Goal: Task Accomplishment & Management: Manage account settings

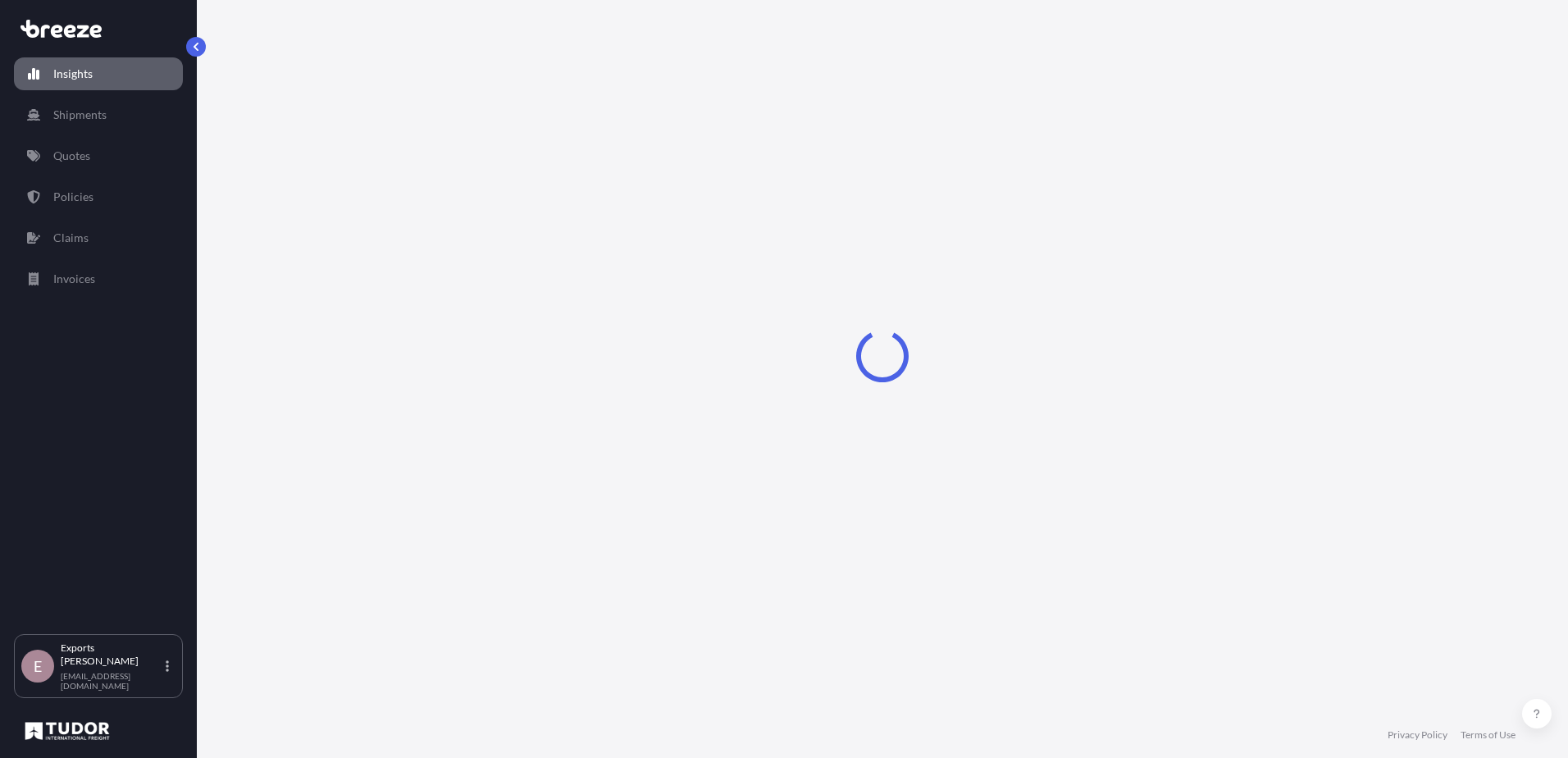
select select "2025"
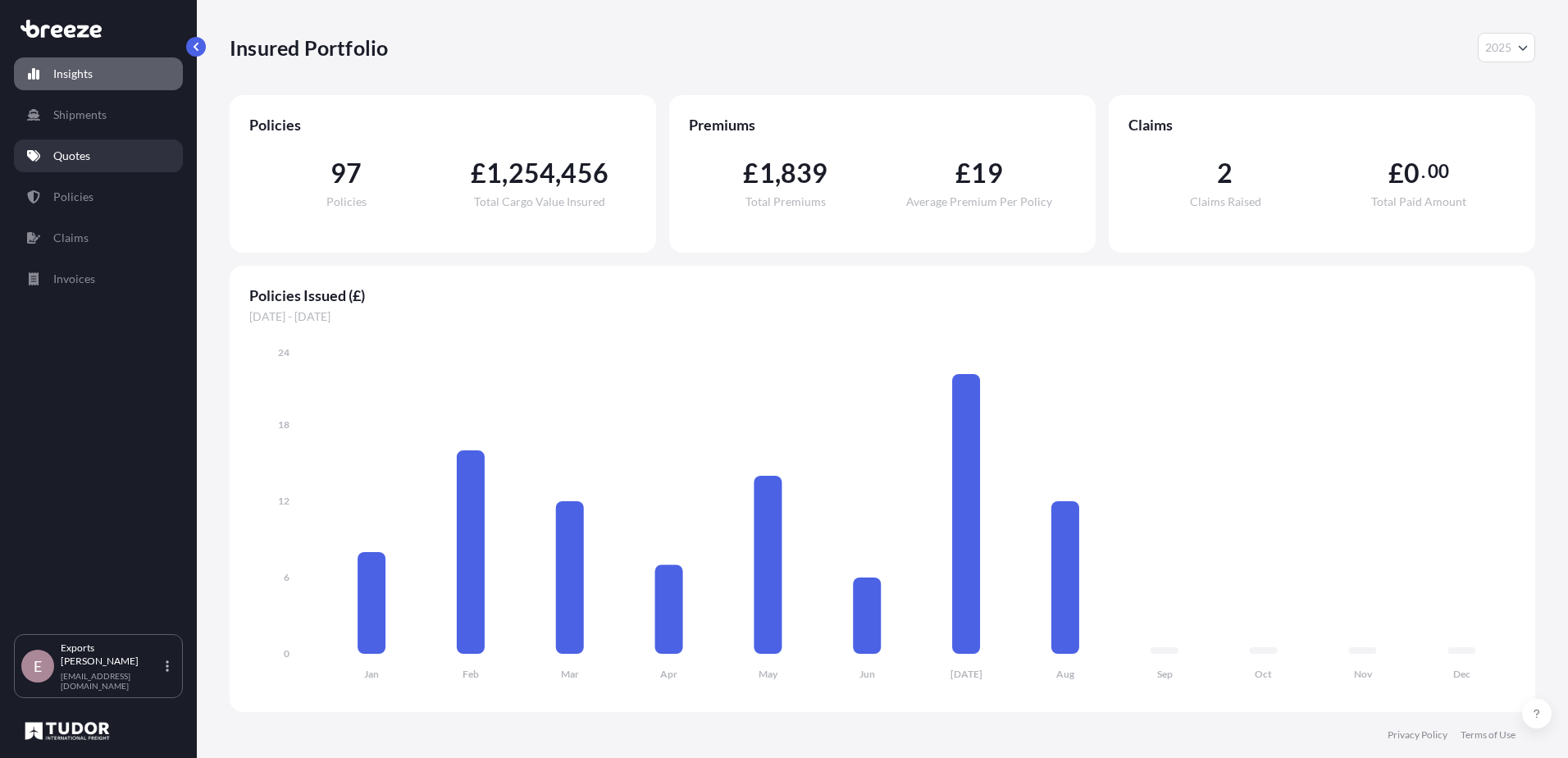
click at [104, 154] on link "Quotes" at bounding box center [98, 156] width 169 height 33
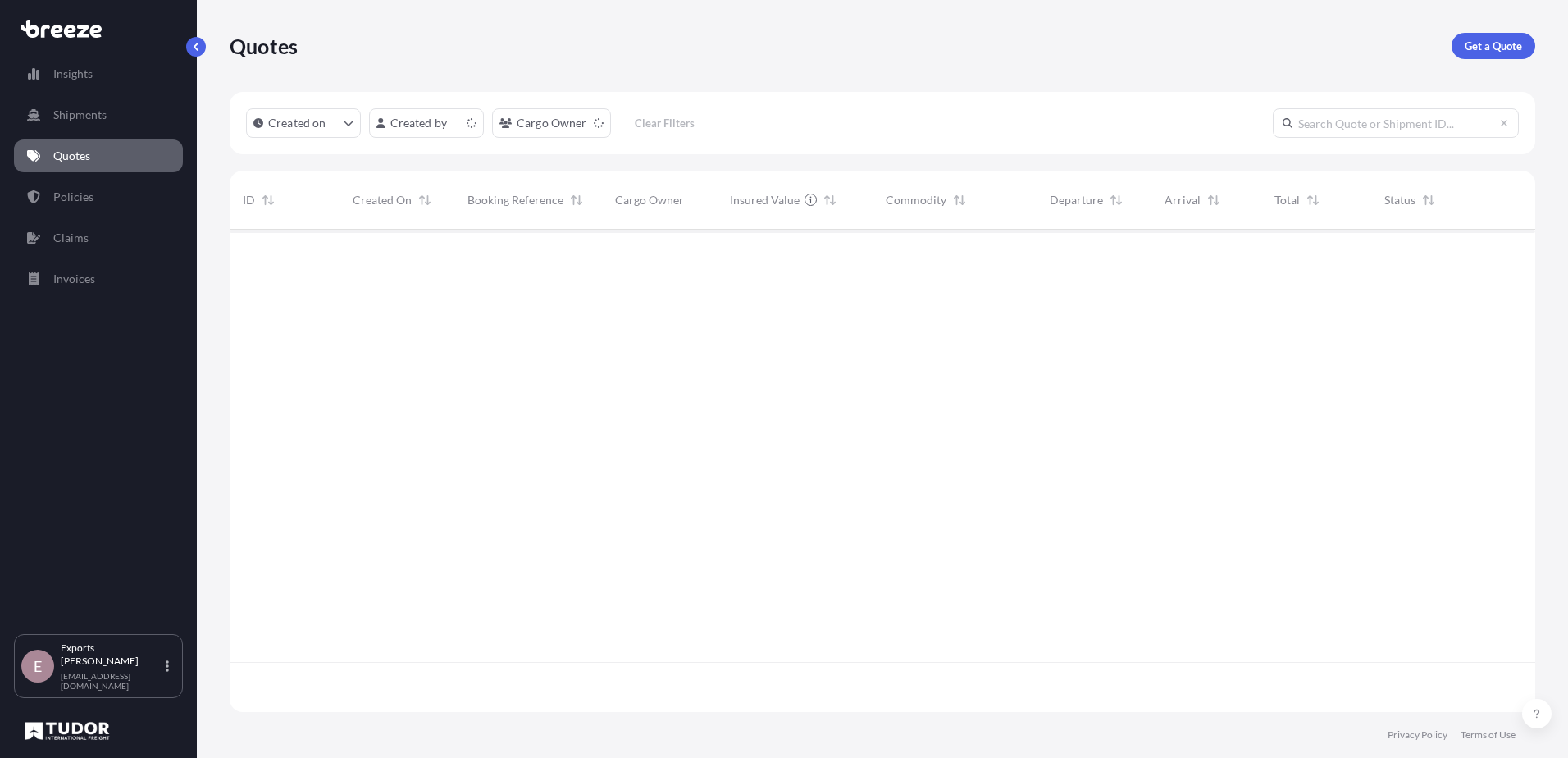
scroll to position [479, 1294]
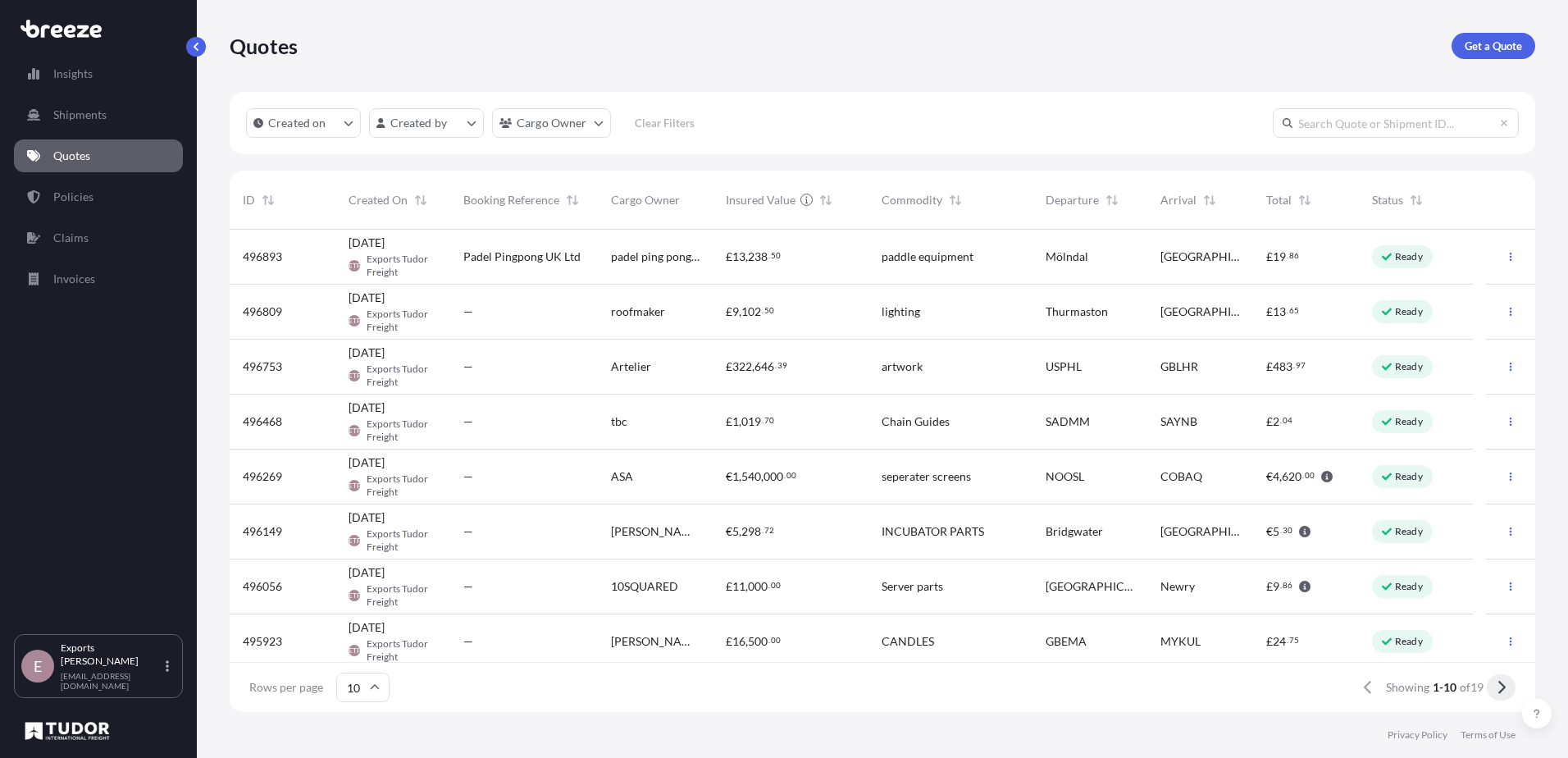
click at [1498, 696] on button at bounding box center [1501, 688] width 29 height 26
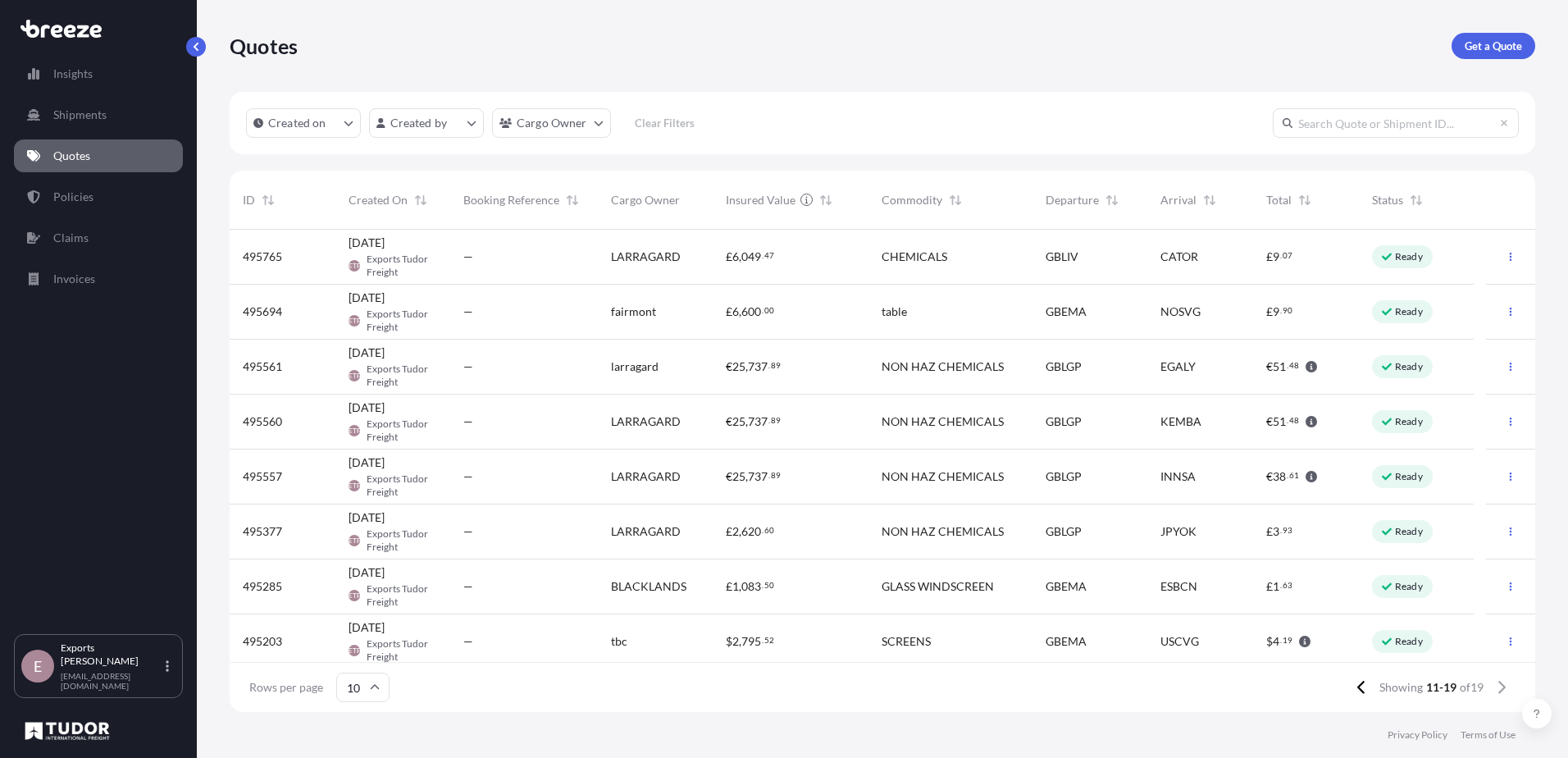
click at [529, 536] on div "—" at bounding box center [524, 531] width 121 height 17
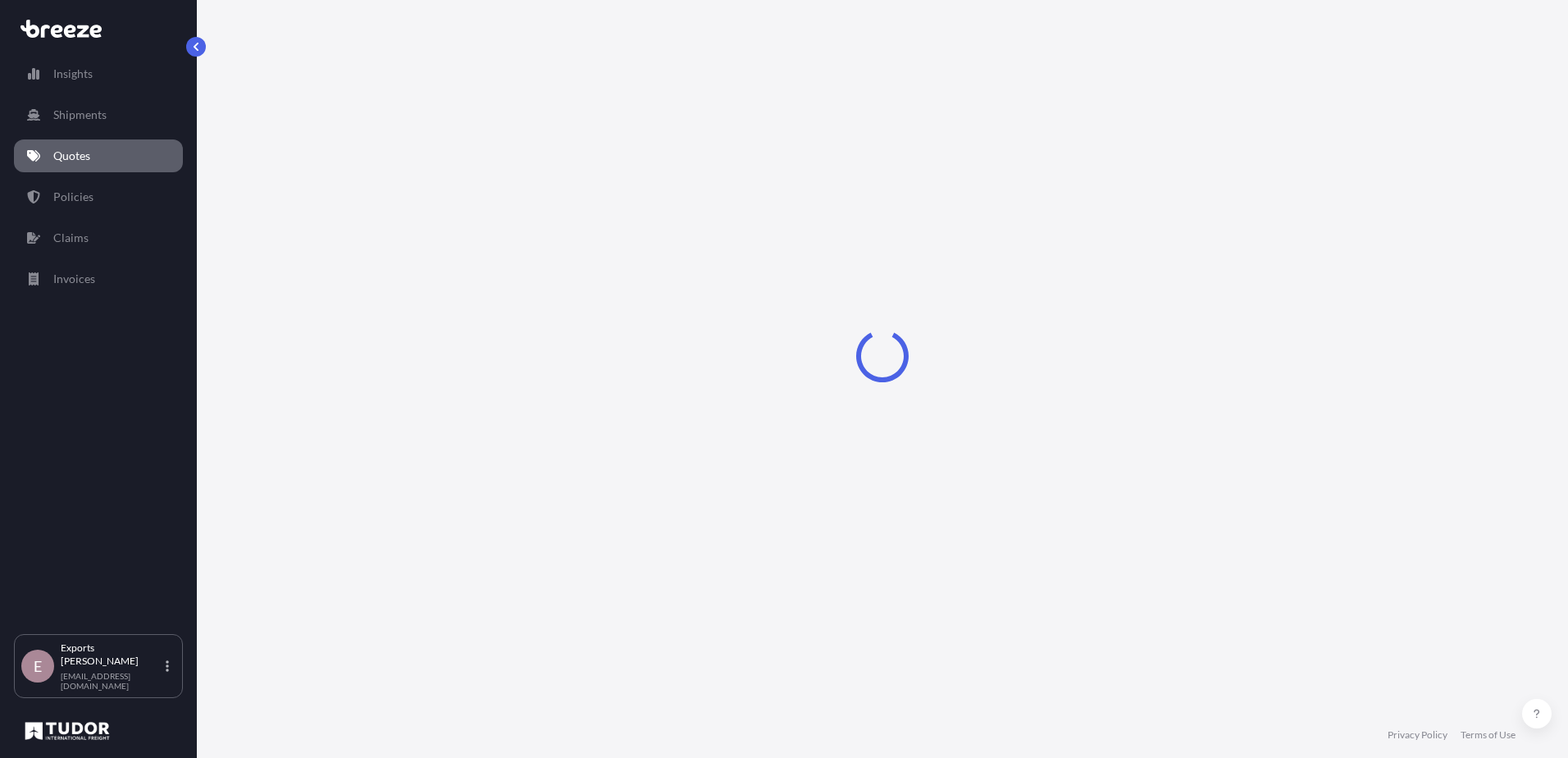
select select "Sea"
select select "1"
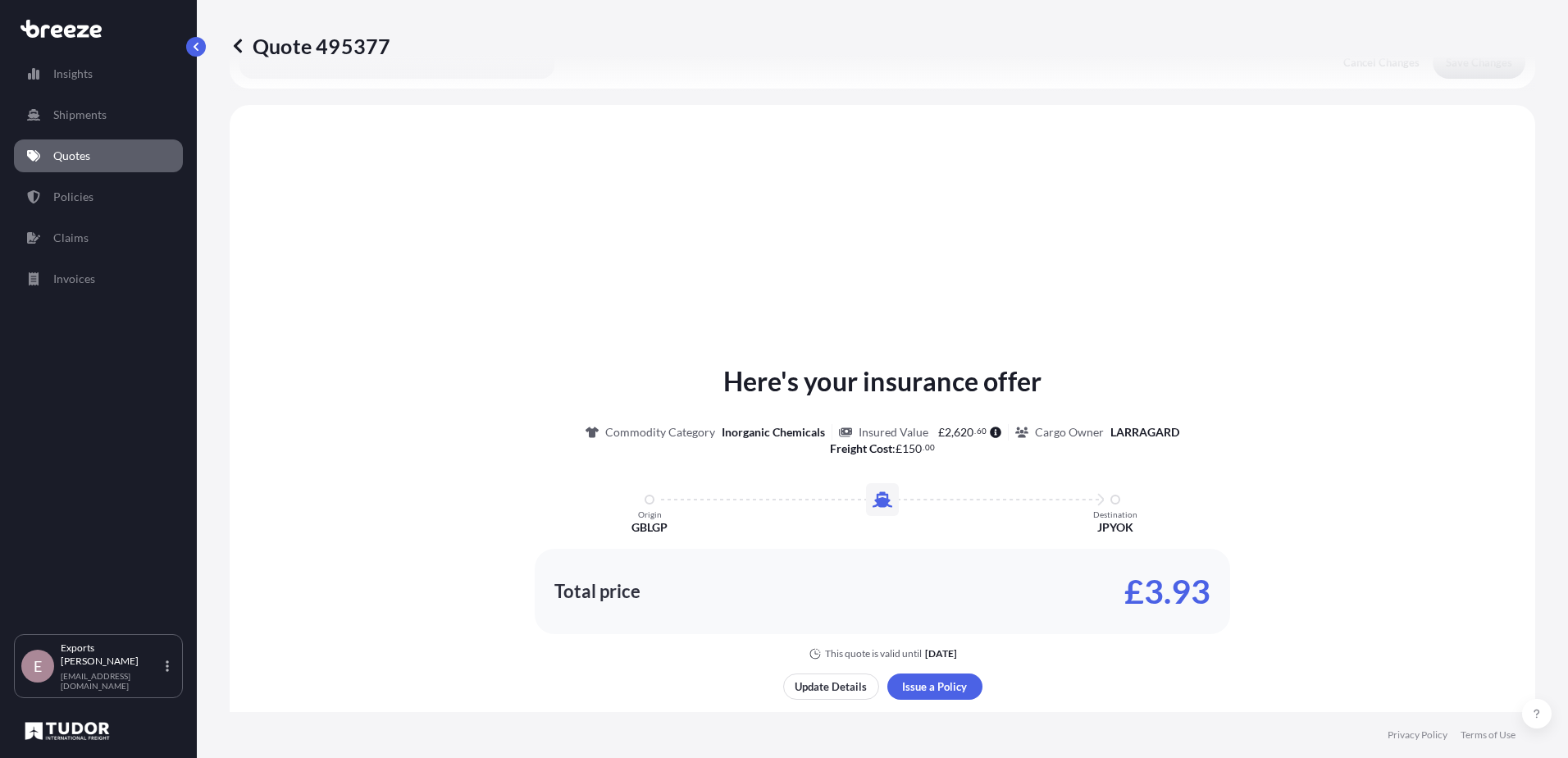
scroll to position [493, 0]
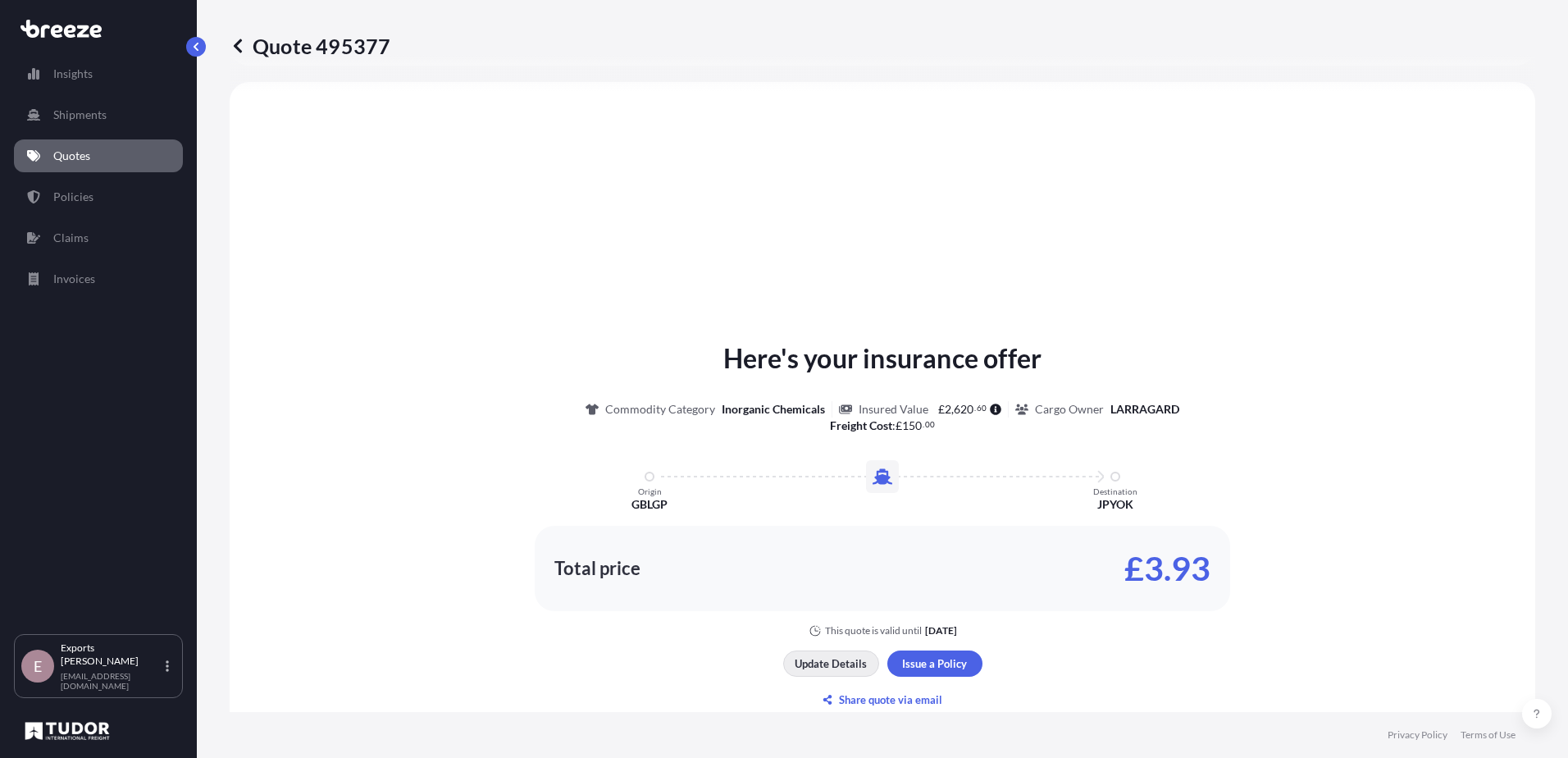
click at [846, 661] on p "Update Details" at bounding box center [831, 663] width 72 height 17
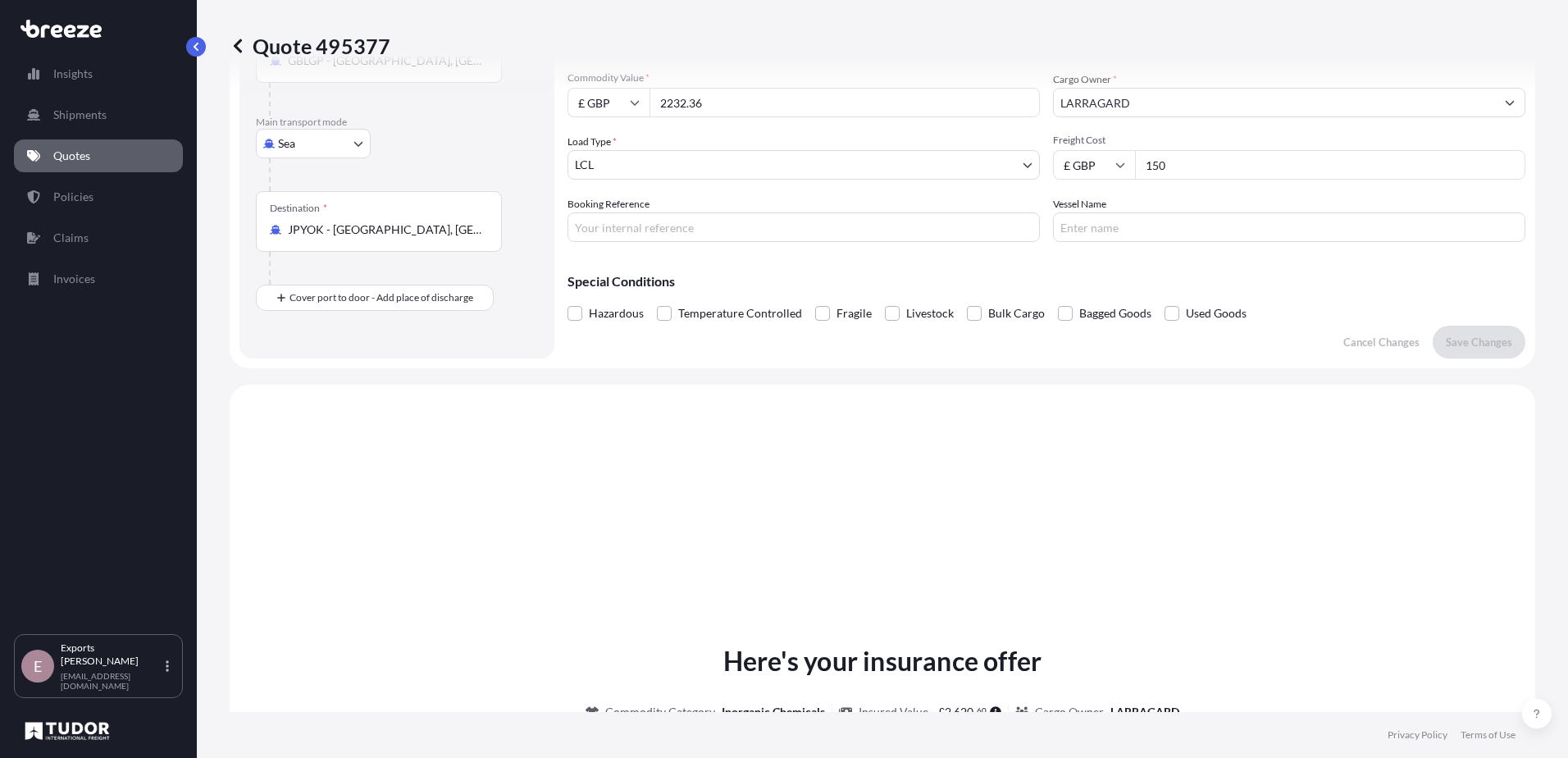
scroll to position [26, 0]
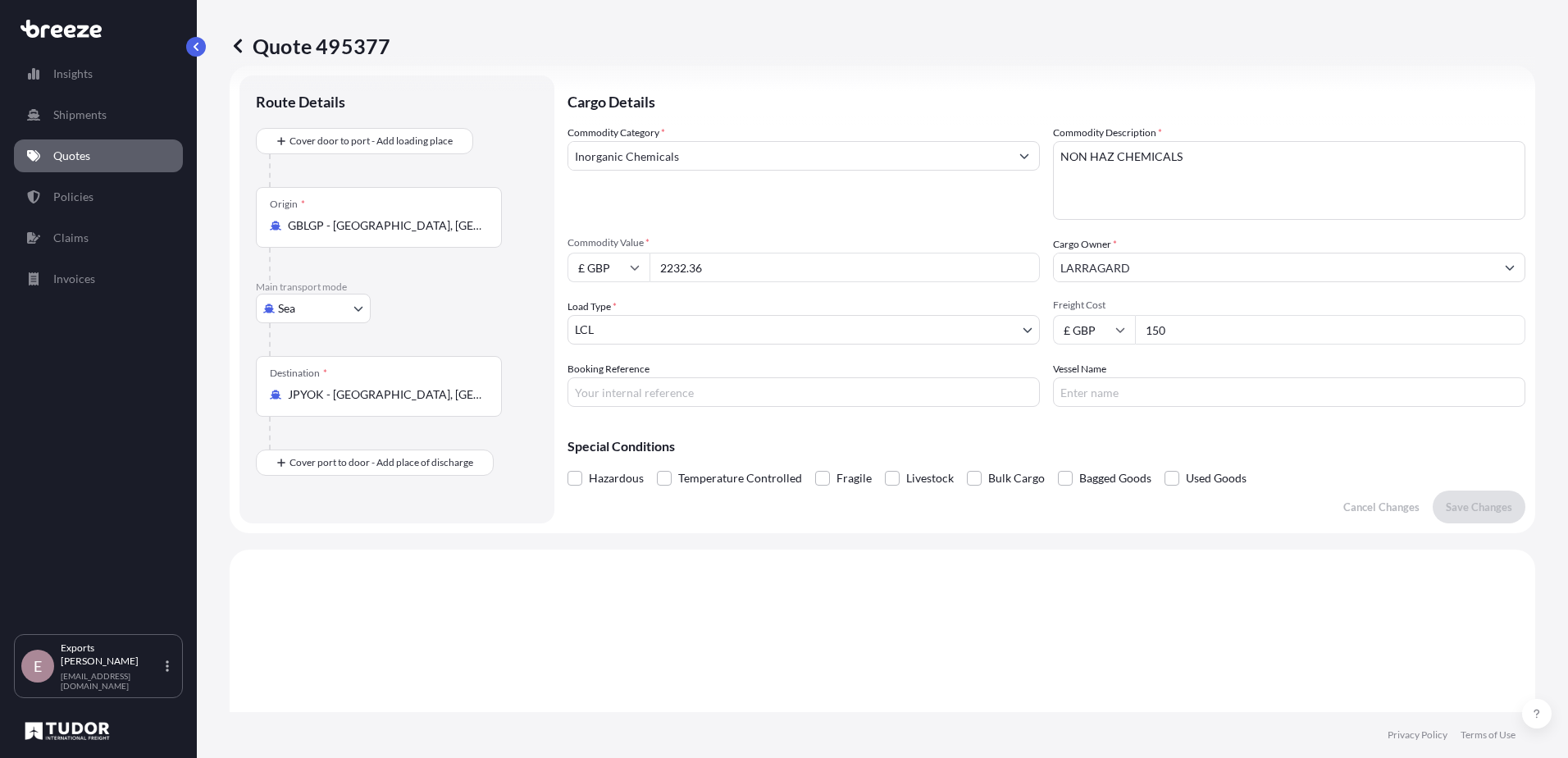
drag, startPoint x: 763, startPoint y: 266, endPoint x: 497, endPoint y: 274, distance: 266.1
click at [497, 274] on form "Route Details Cover door to port - Add loading place Place of loading Road Road…" at bounding box center [882, 300] width 1306 height 468
type input "2987.08"
drag, startPoint x: 627, startPoint y: 389, endPoint x: 615, endPoint y: 390, distance: 12.0
click at [627, 389] on input "Booking Reference" at bounding box center [803, 392] width 472 height 30
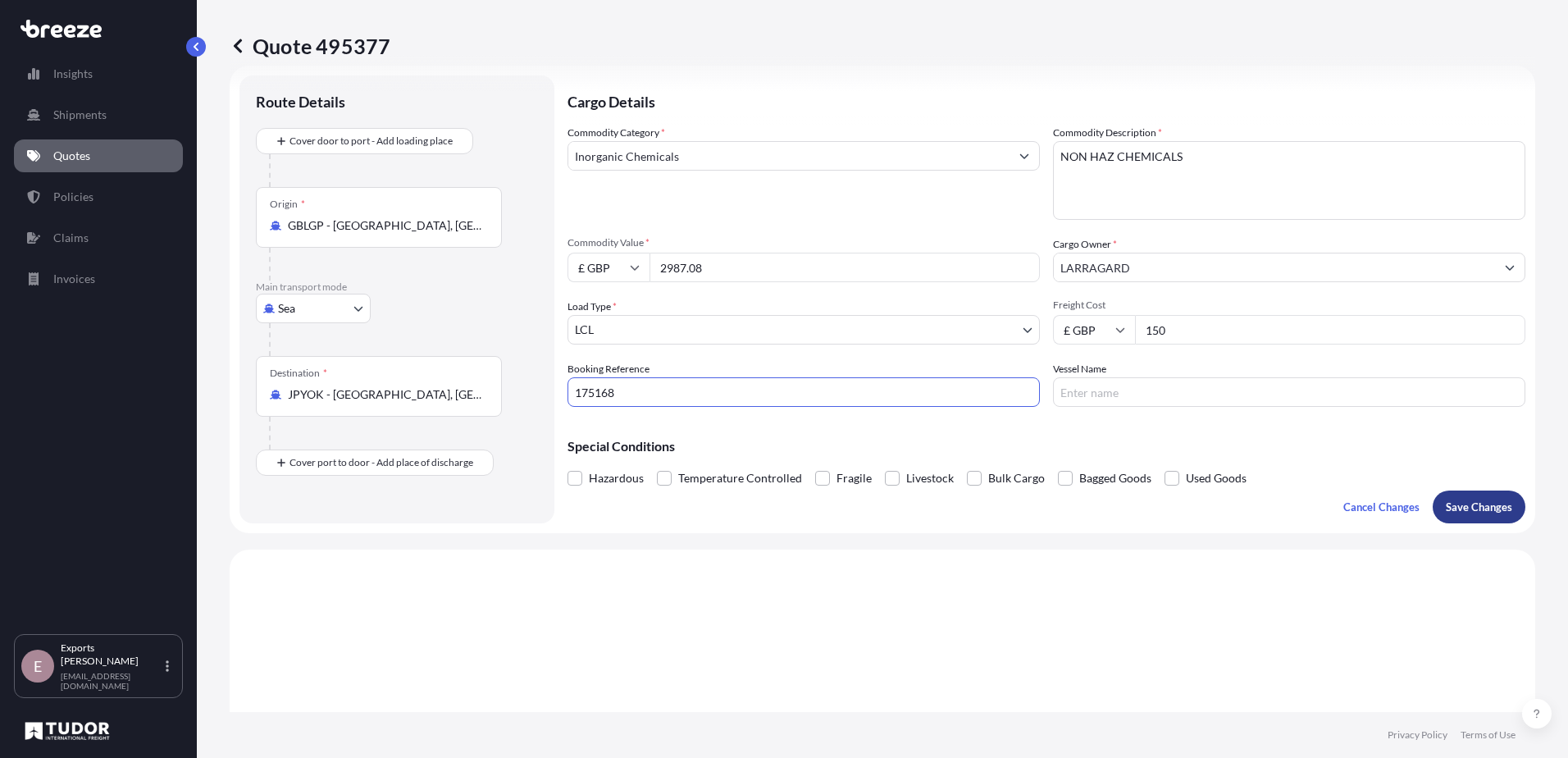
type input "175168"
click at [1450, 506] on p "Save Changes" at bounding box center [1479, 507] width 67 height 17
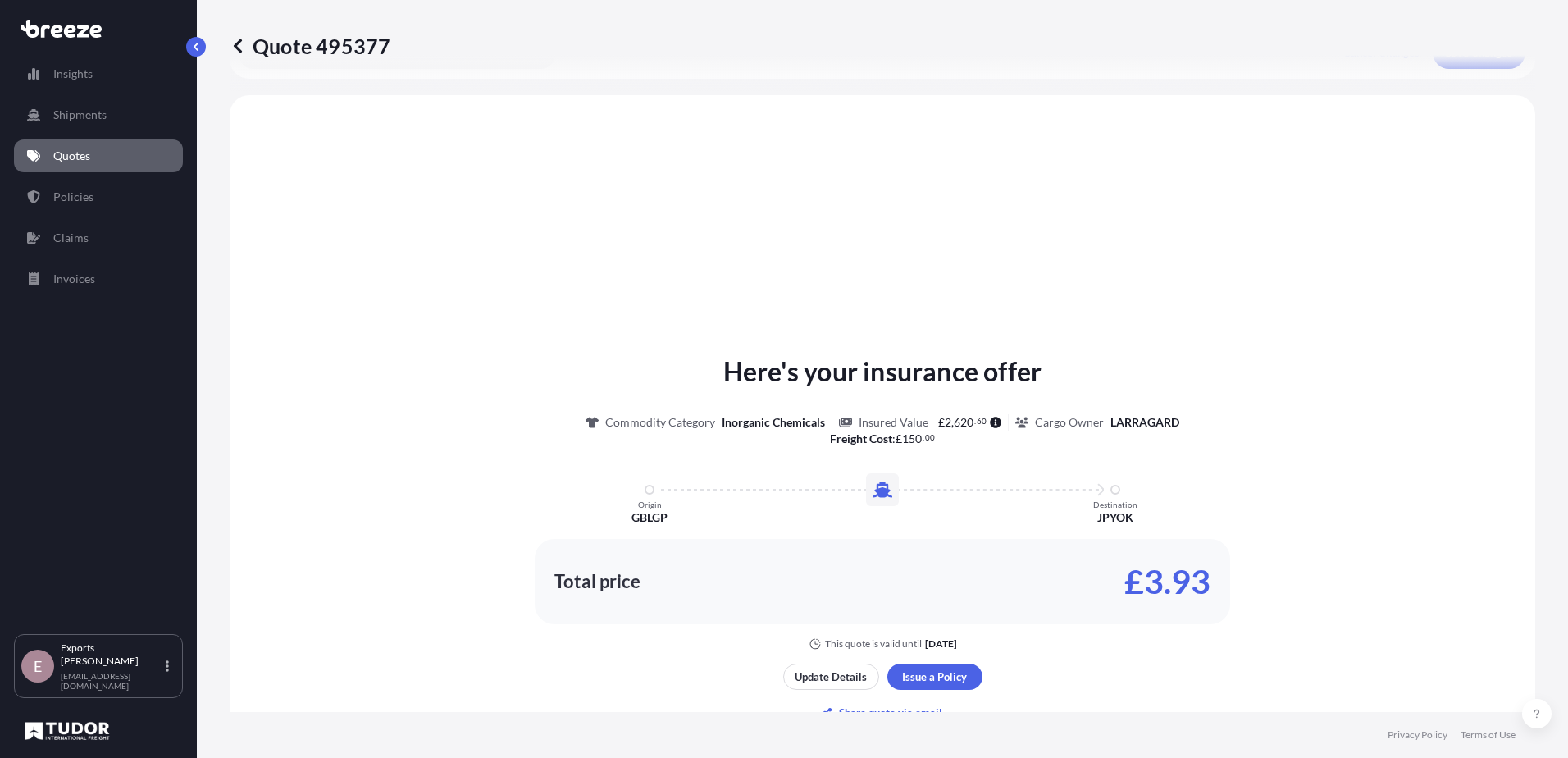
scroll to position [493, 0]
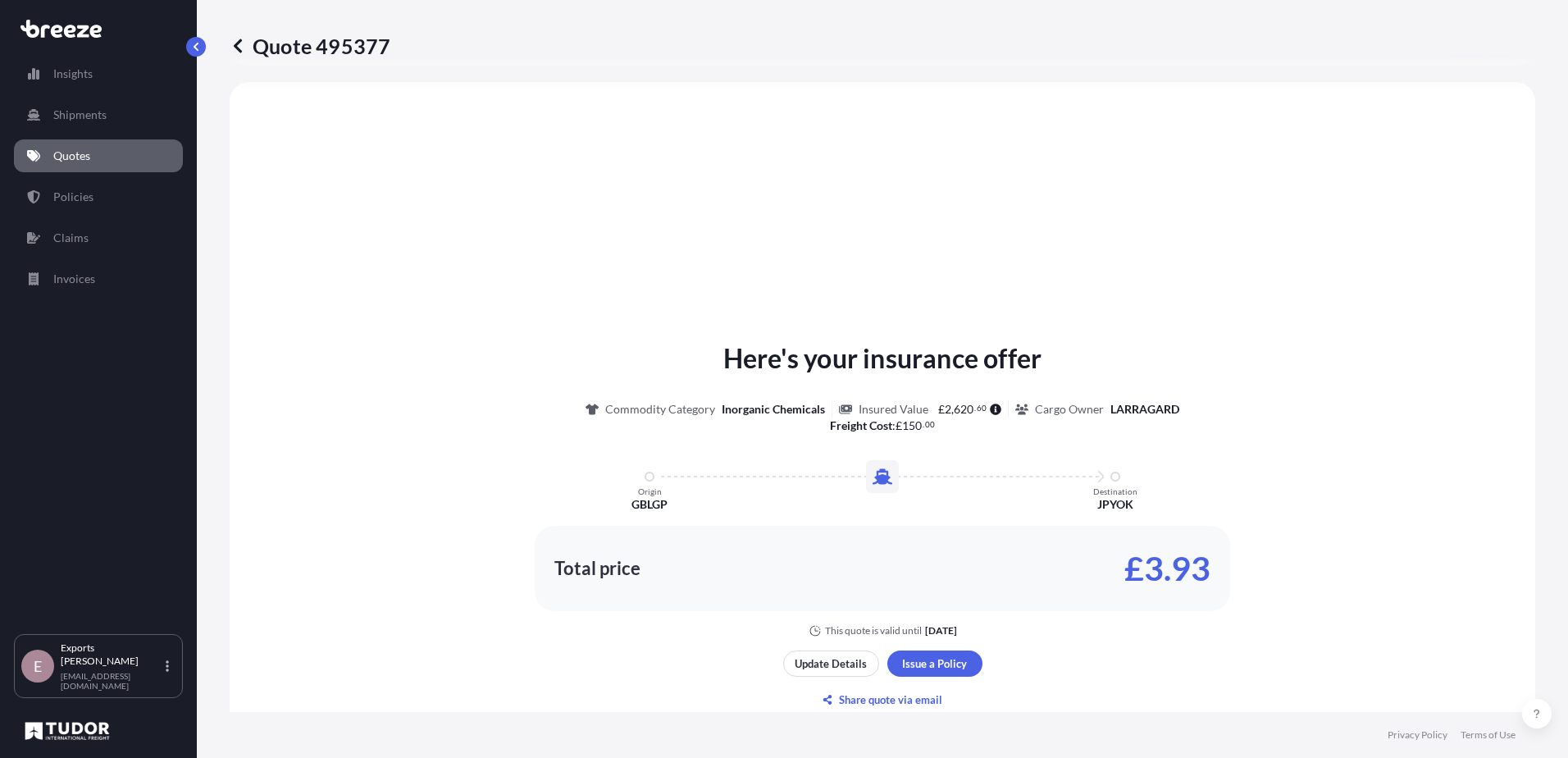
select select "Sea"
select select "1"
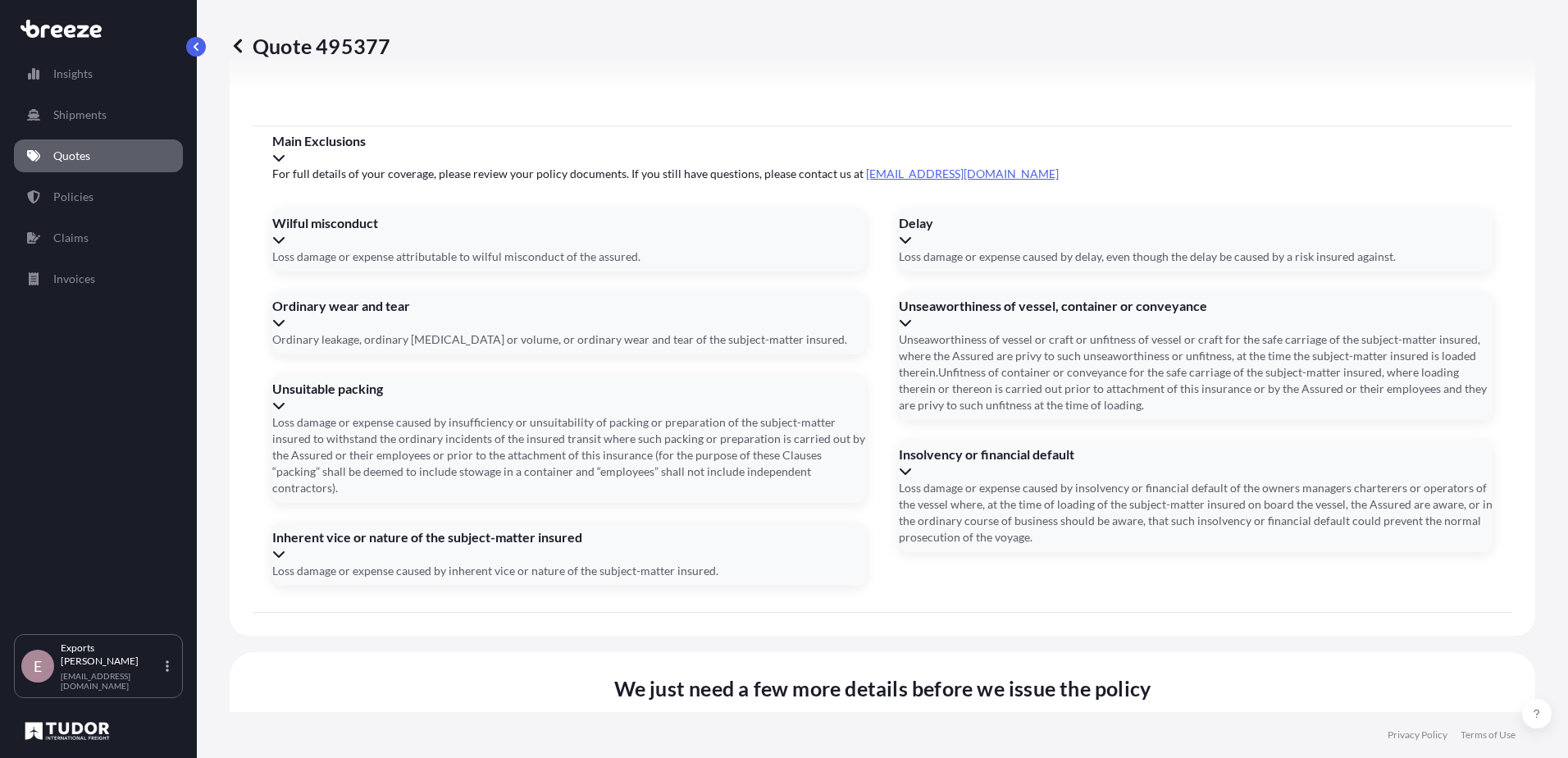
scroll to position [1845, 0]
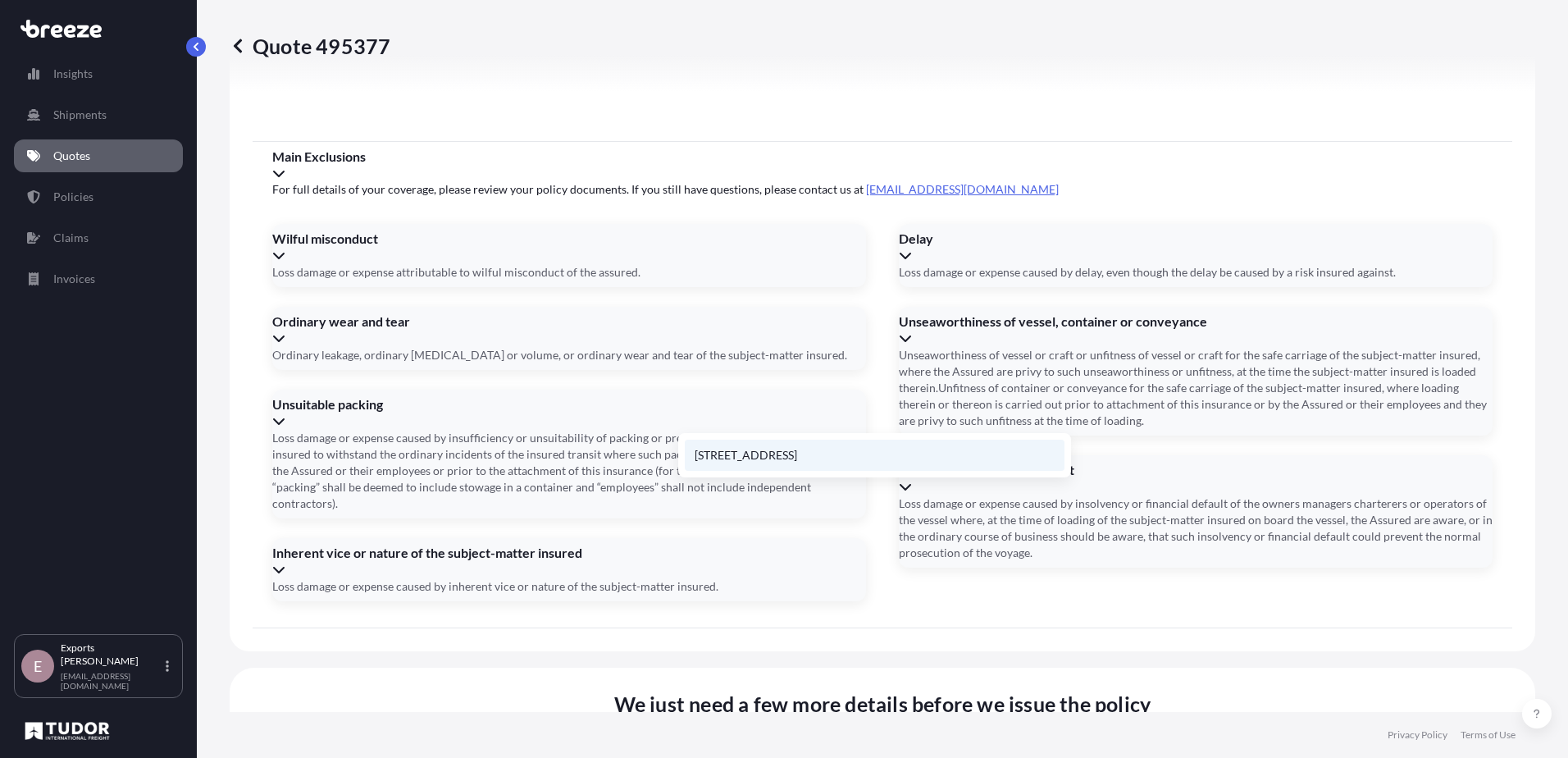
click at [752, 462] on li "[STREET_ADDRESS]" at bounding box center [875, 455] width 380 height 31
type input "[STREET_ADDRESS]"
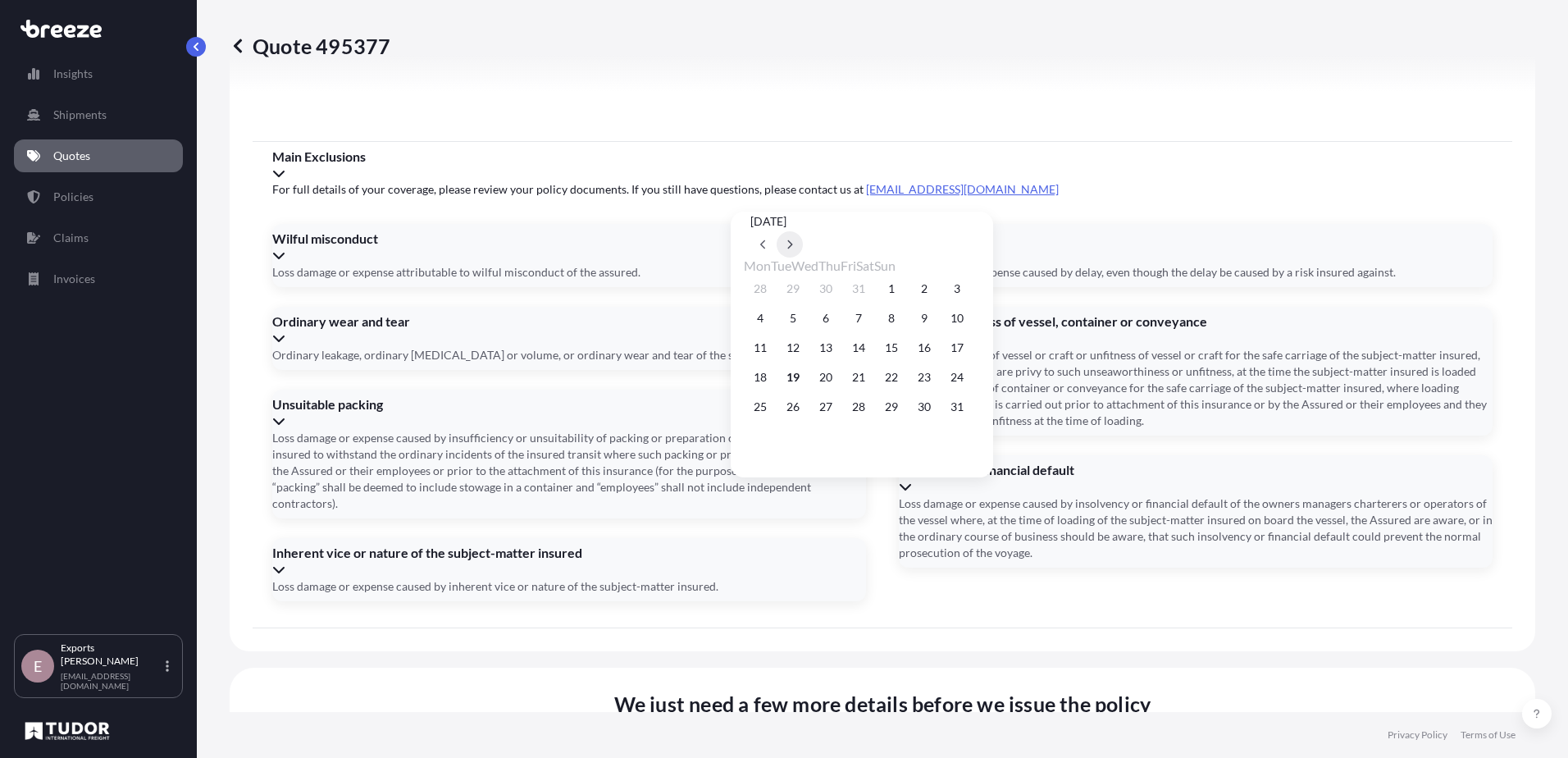
click at [974, 231] on div at bounding box center [862, 244] width 223 height 26
click at [803, 231] on button at bounding box center [790, 244] width 26 height 26
click at [905, 290] on button "3" at bounding box center [892, 288] width 26 height 26
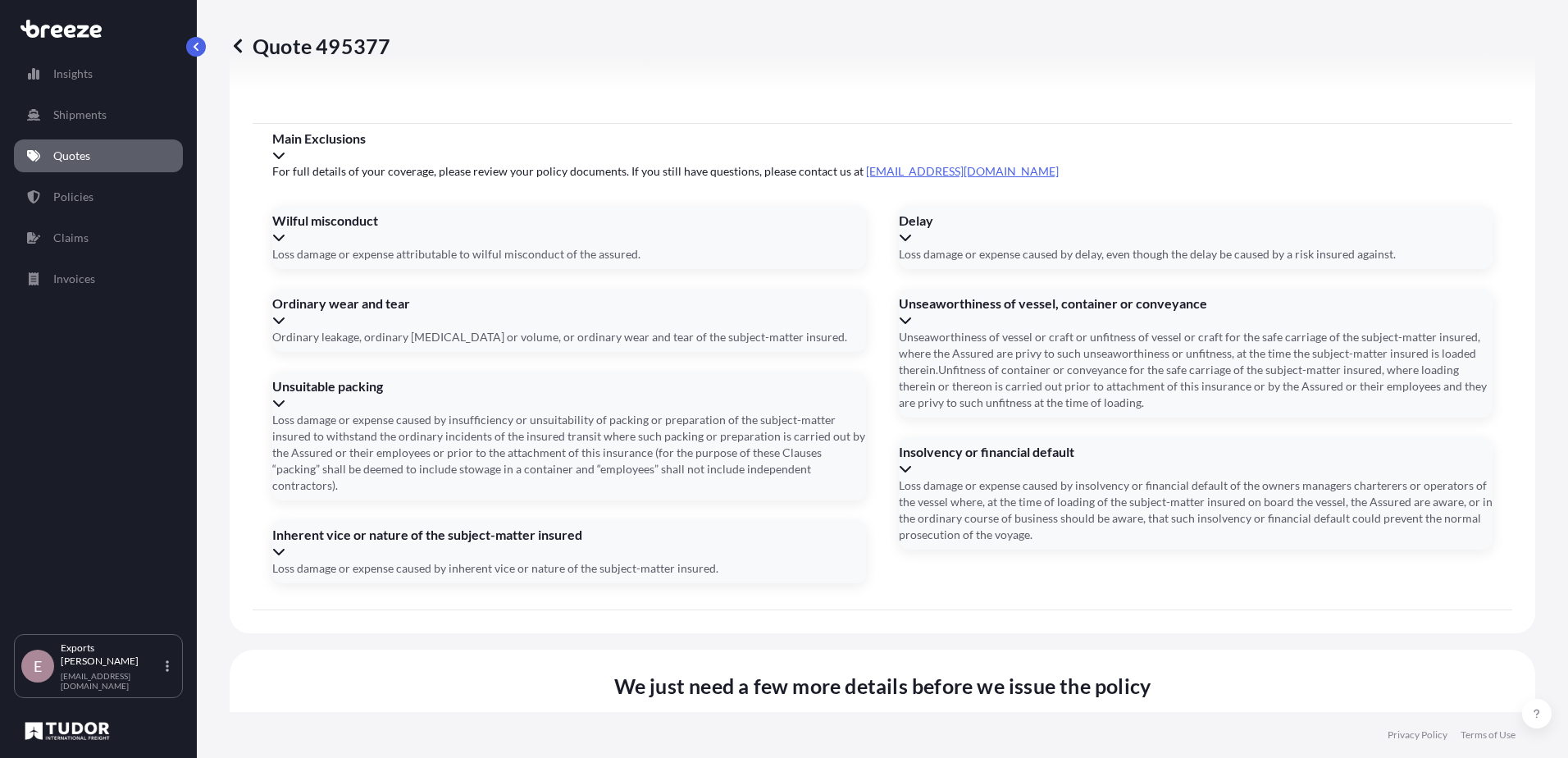
type input "[DATE]"
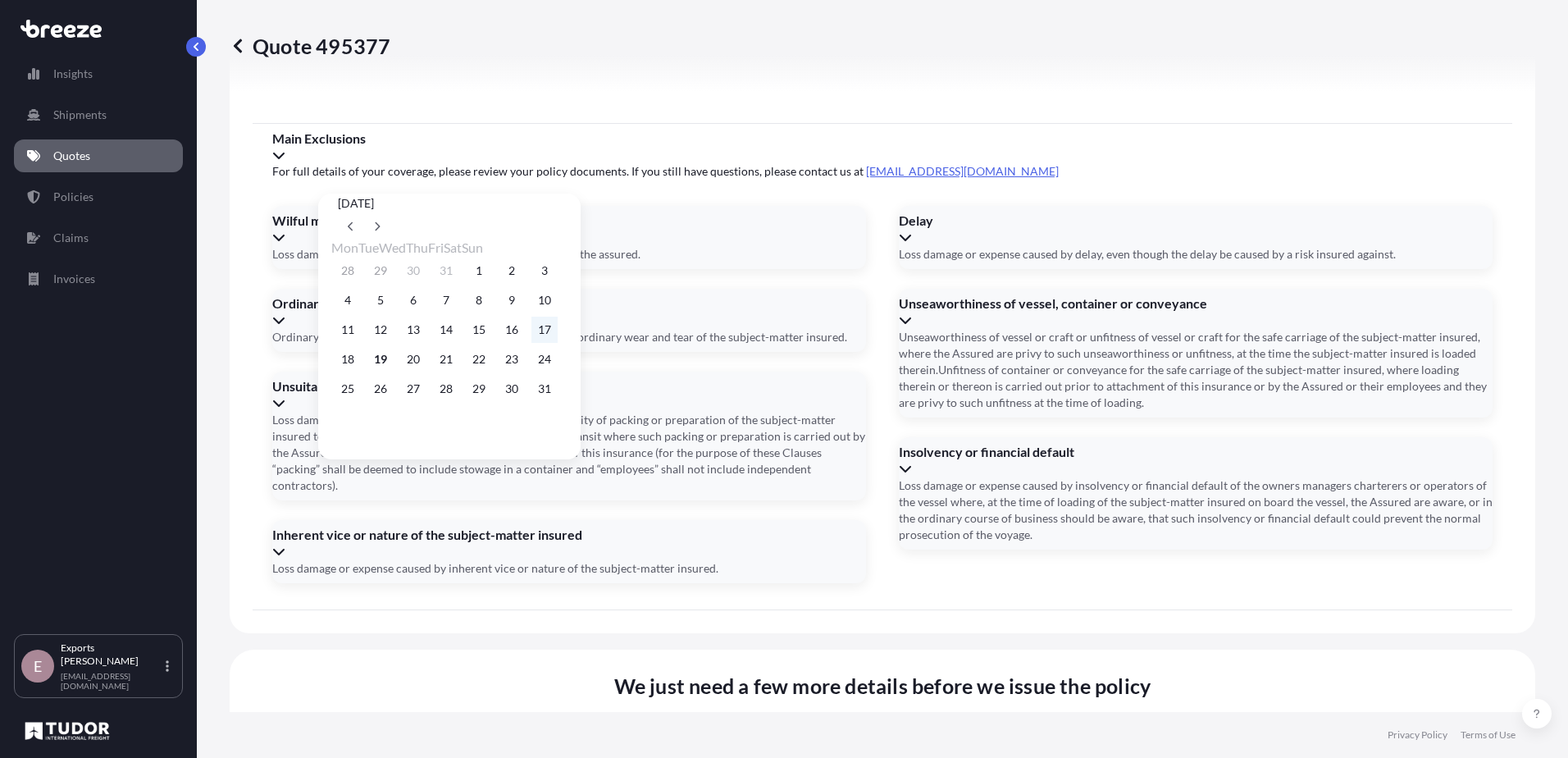
click at [558, 327] on button "17" at bounding box center [544, 330] width 26 height 26
type input "[DATE]"
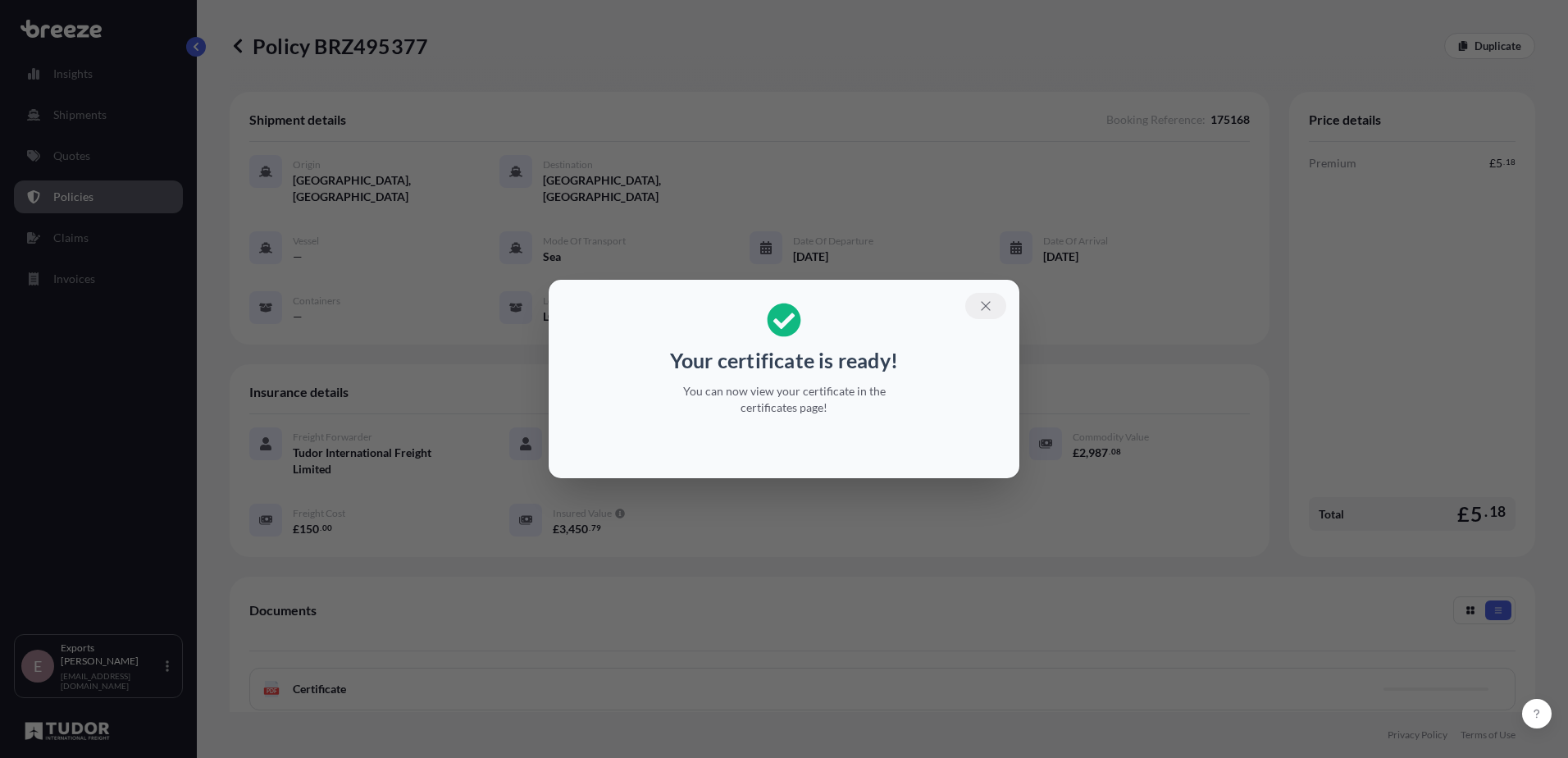
click at [977, 311] on button "button" at bounding box center [986, 306] width 41 height 26
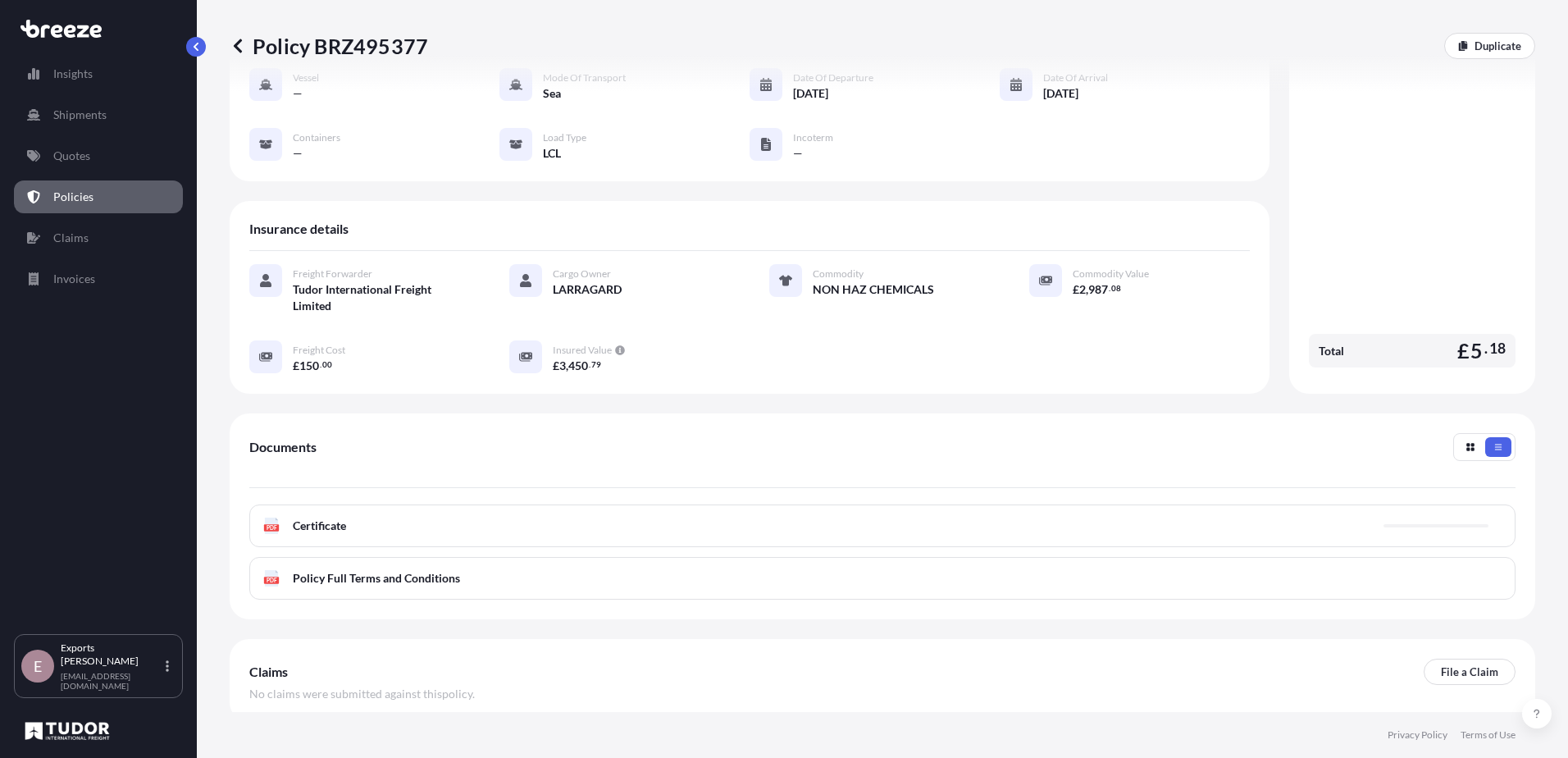
scroll to position [164, 0]
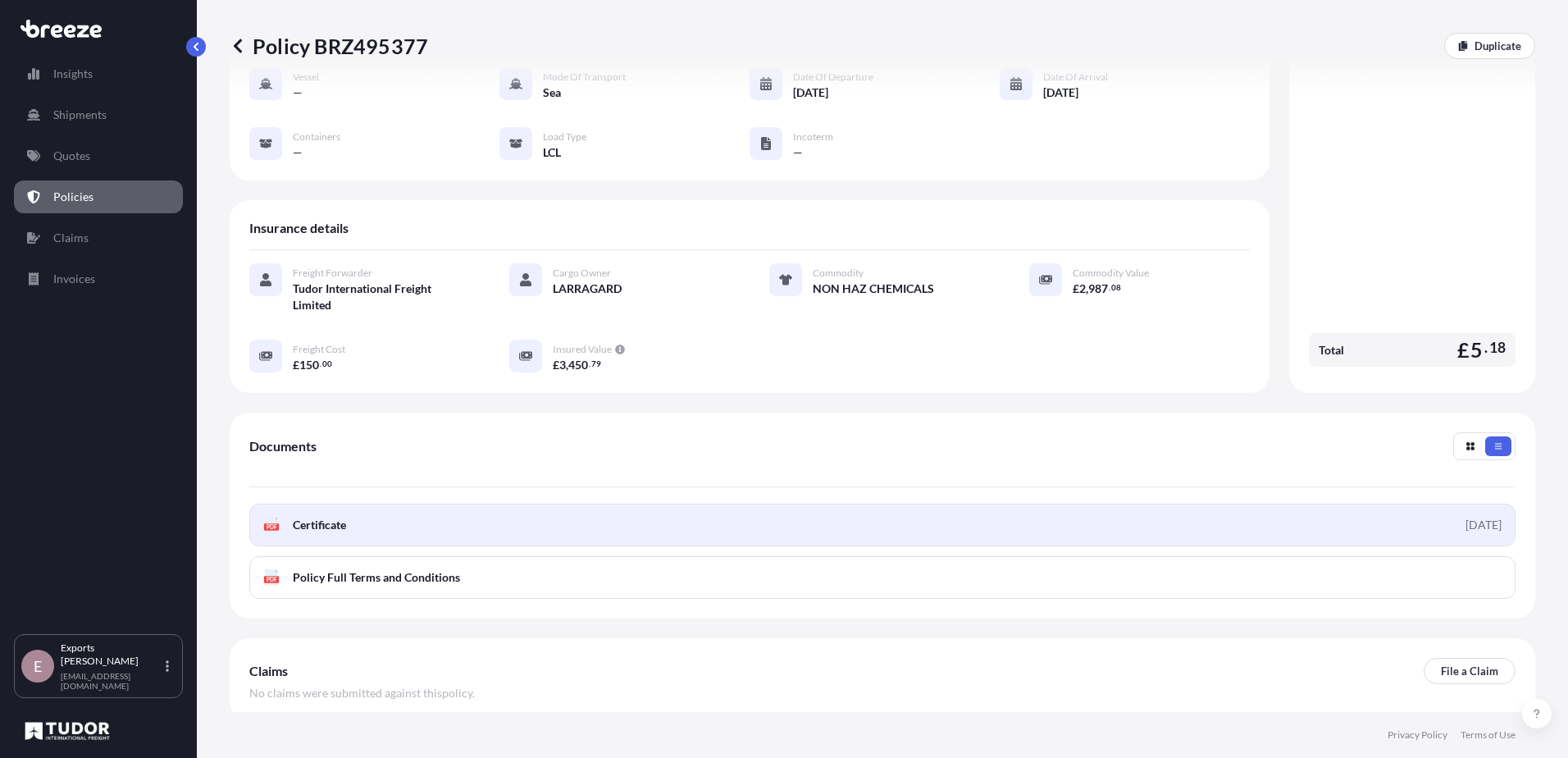
click at [358, 523] on link "PDF Certificate [DATE]" at bounding box center [883, 525] width 1266 height 42
